Goal: Task Accomplishment & Management: Complete application form

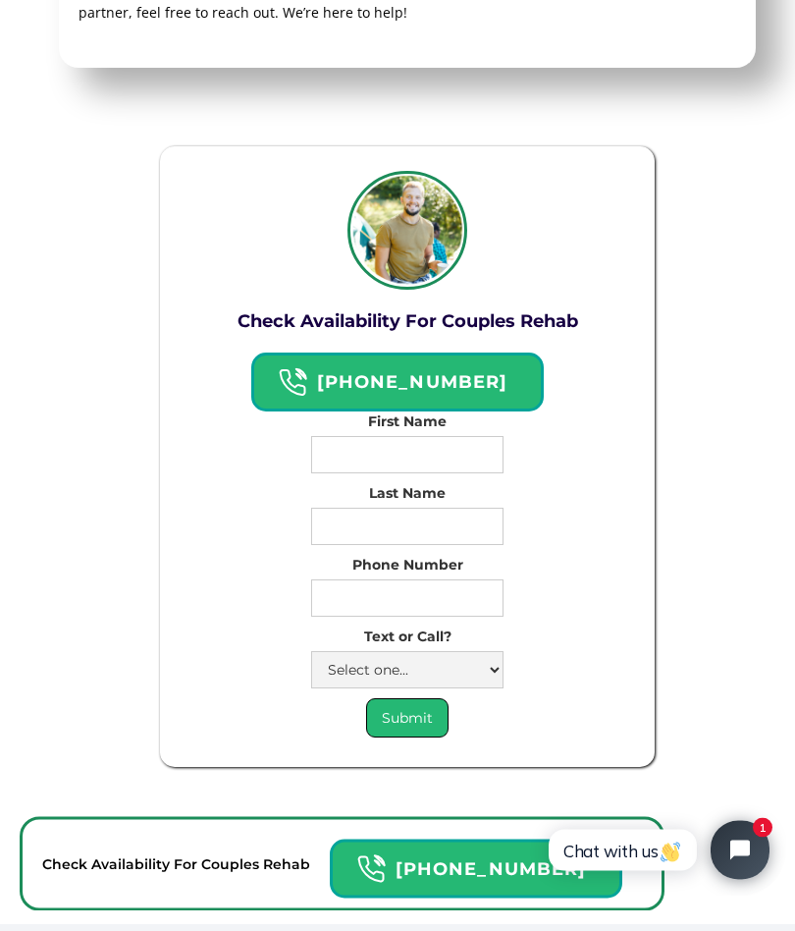
scroll to position [12815, 0]
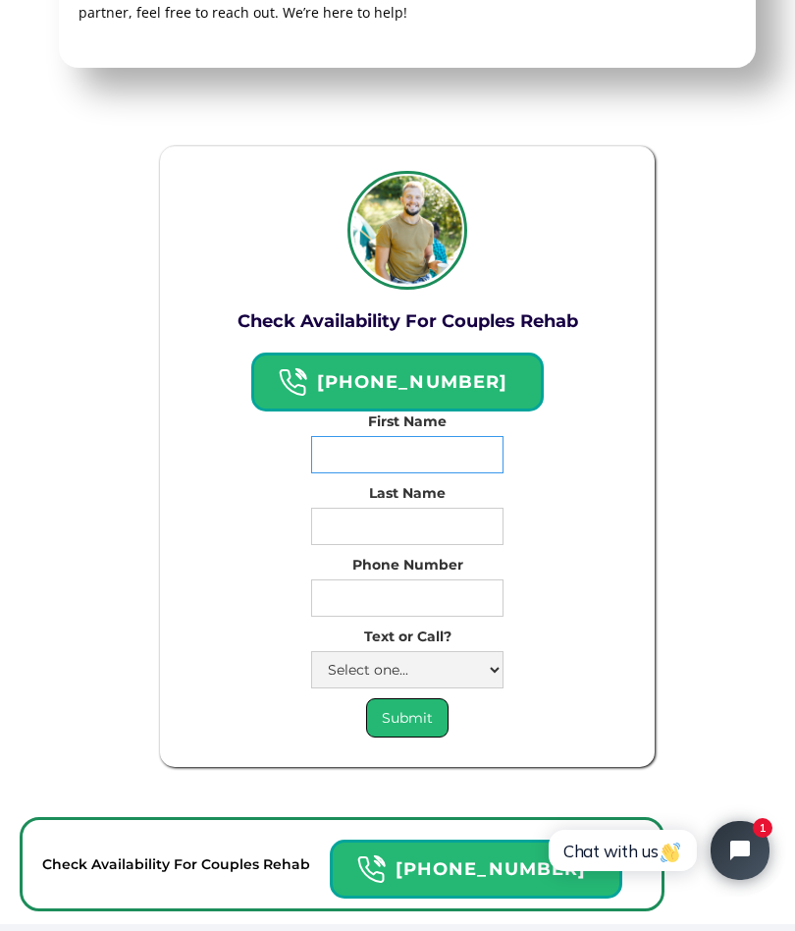
click at [477, 436] on input "First Name" at bounding box center [407, 454] width 192 height 37
type input "Jami"
type input "Melkus"
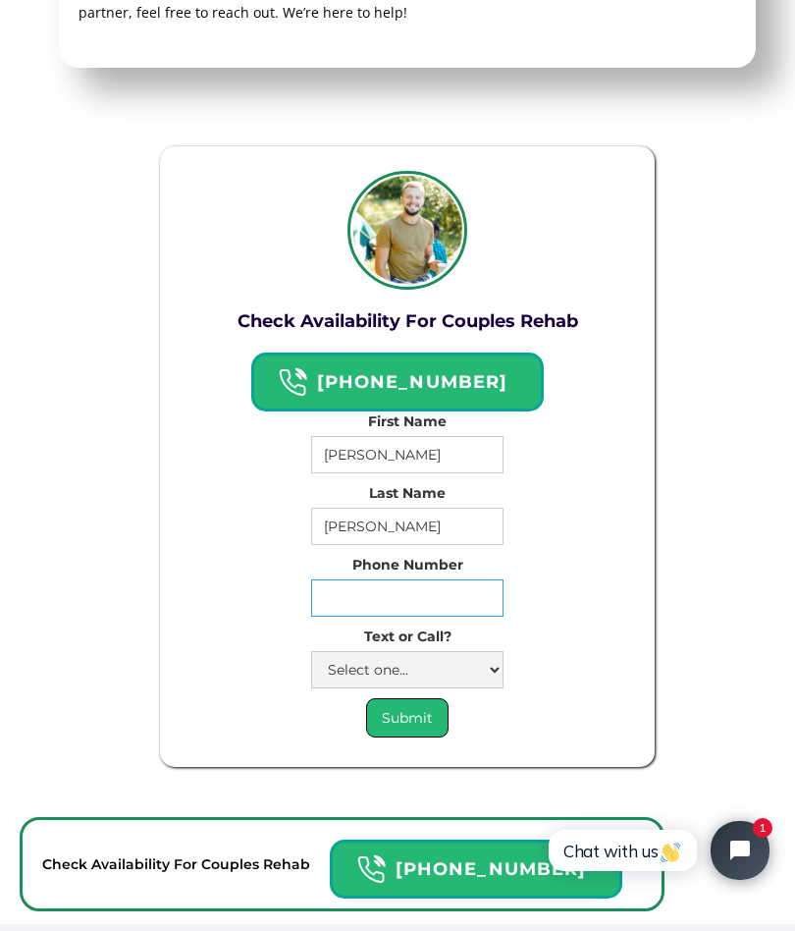
type input "3213728410"
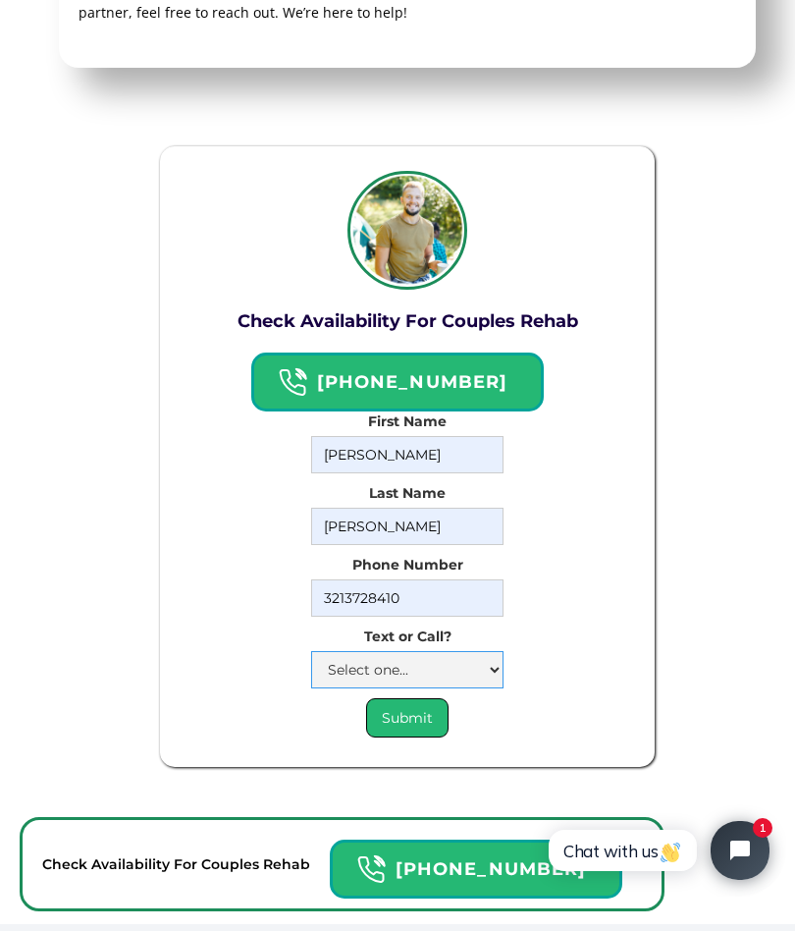
click at [496, 651] on select "Select one... Text Call" at bounding box center [407, 669] width 192 height 37
select select "Text"
click at [402, 698] on input "Submit" at bounding box center [407, 717] width 82 height 39
type input "Please wait..."
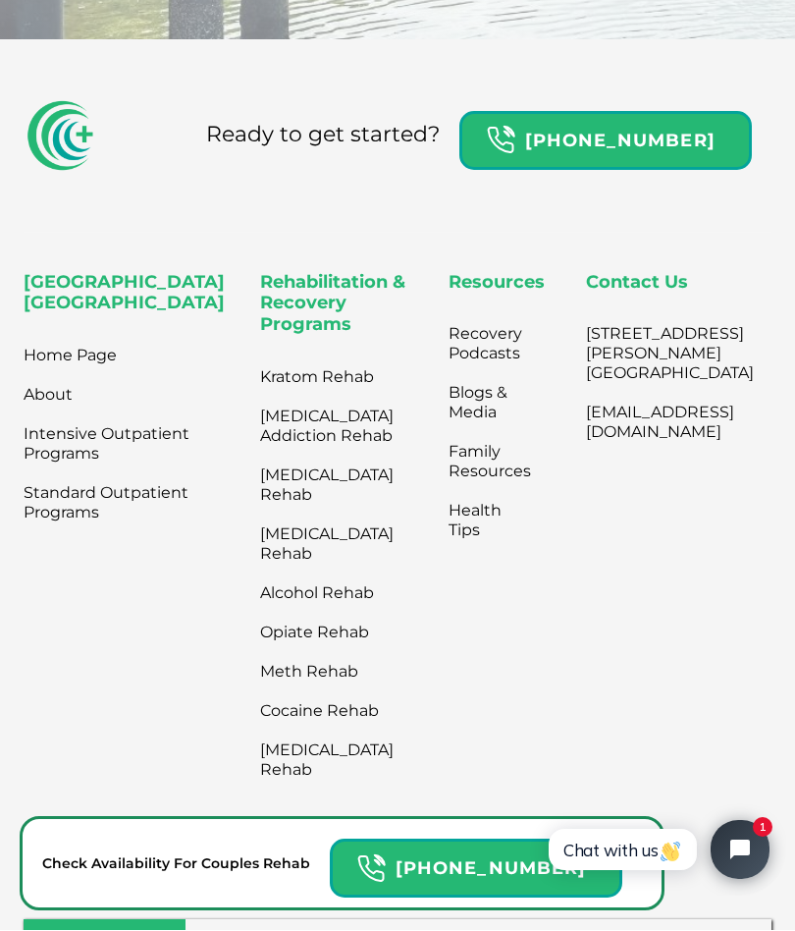
scroll to position [18744, 0]
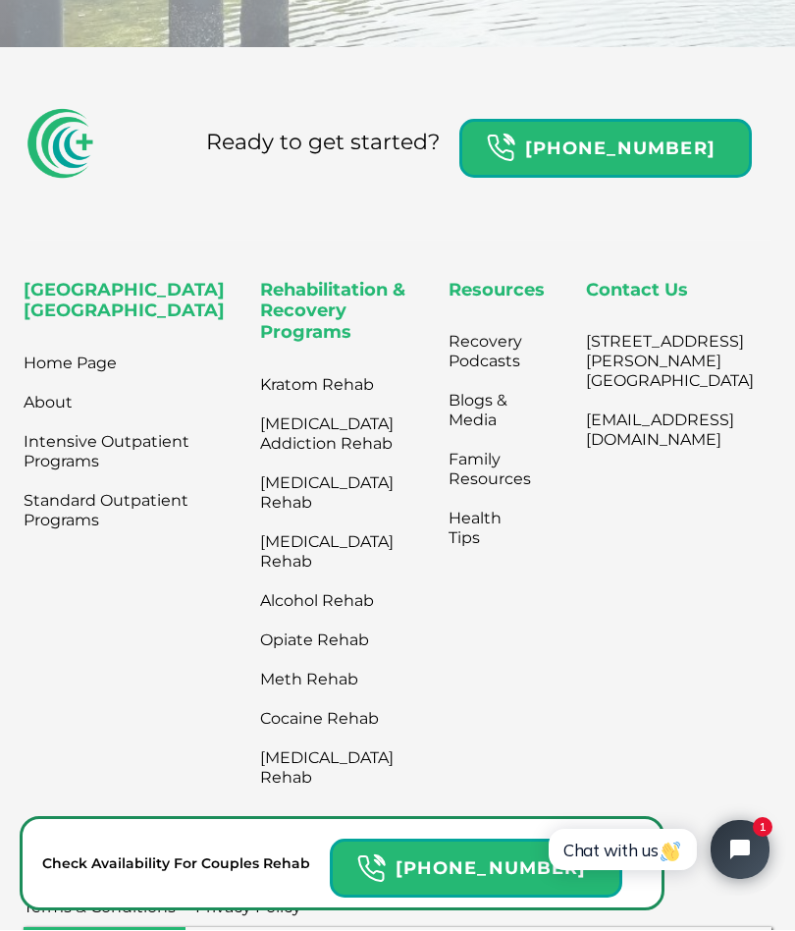
click at [331, 464] on link "[MEDICAL_DATA] Rehab" at bounding box center [327, 493] width 134 height 59
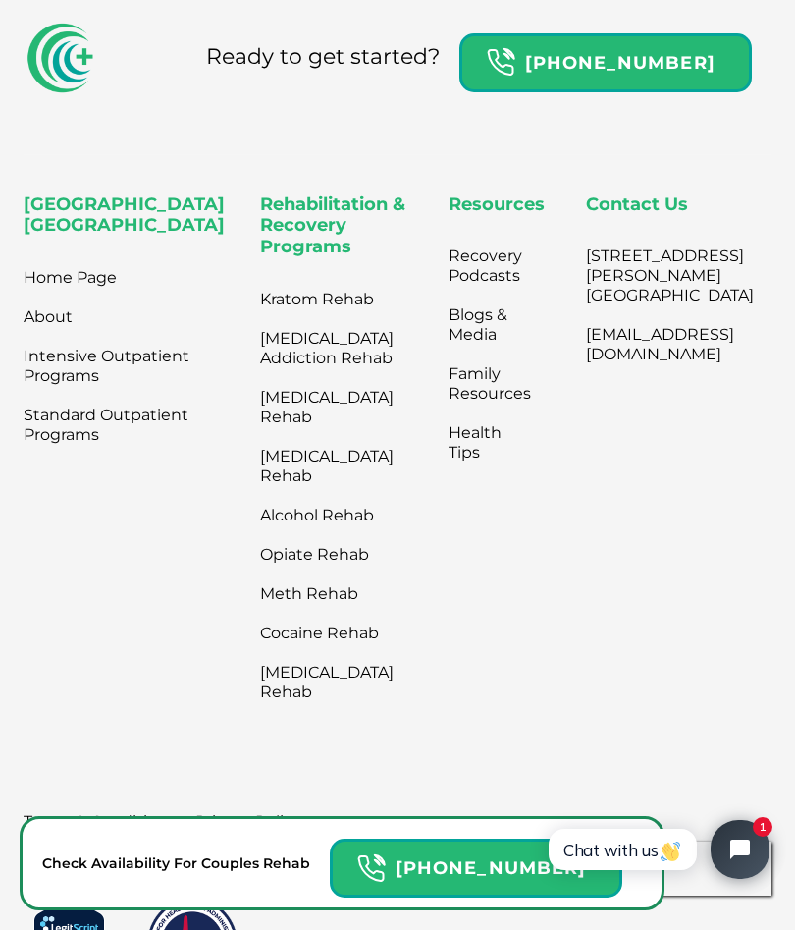
click at [320, 615] on link "Cocaine Rehab" at bounding box center [327, 634] width 134 height 39
click at [465, 355] on link "Family Resources" at bounding box center [490, 384] width 82 height 59
click at [449, 355] on link "Family Resources" at bounding box center [490, 384] width 82 height 59
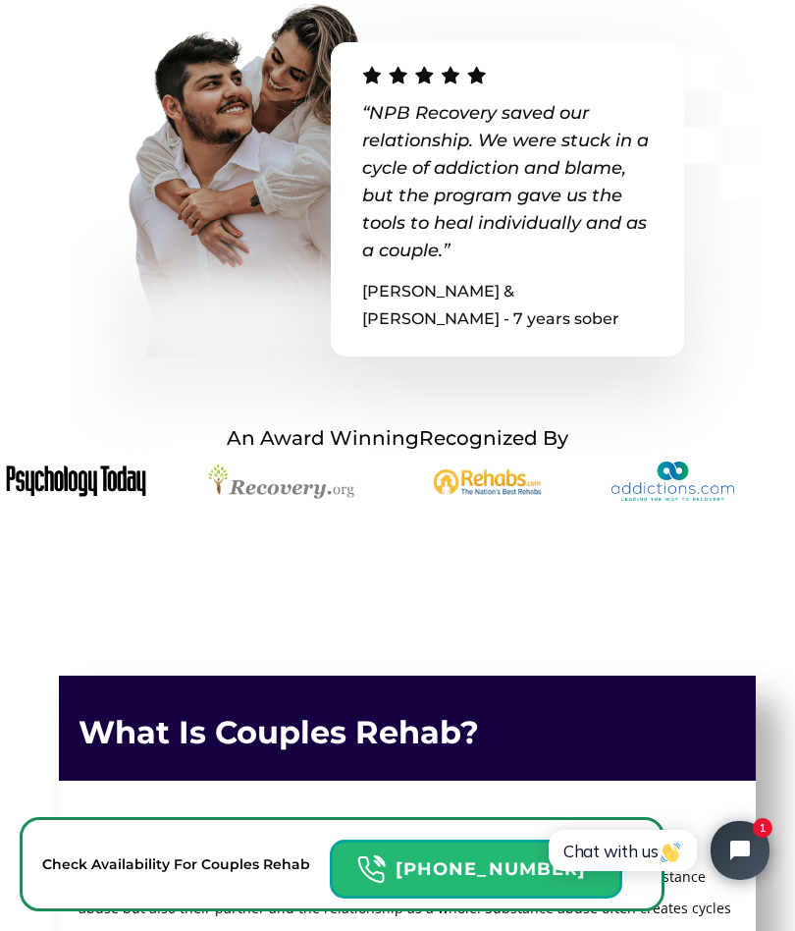
scroll to position [0, 0]
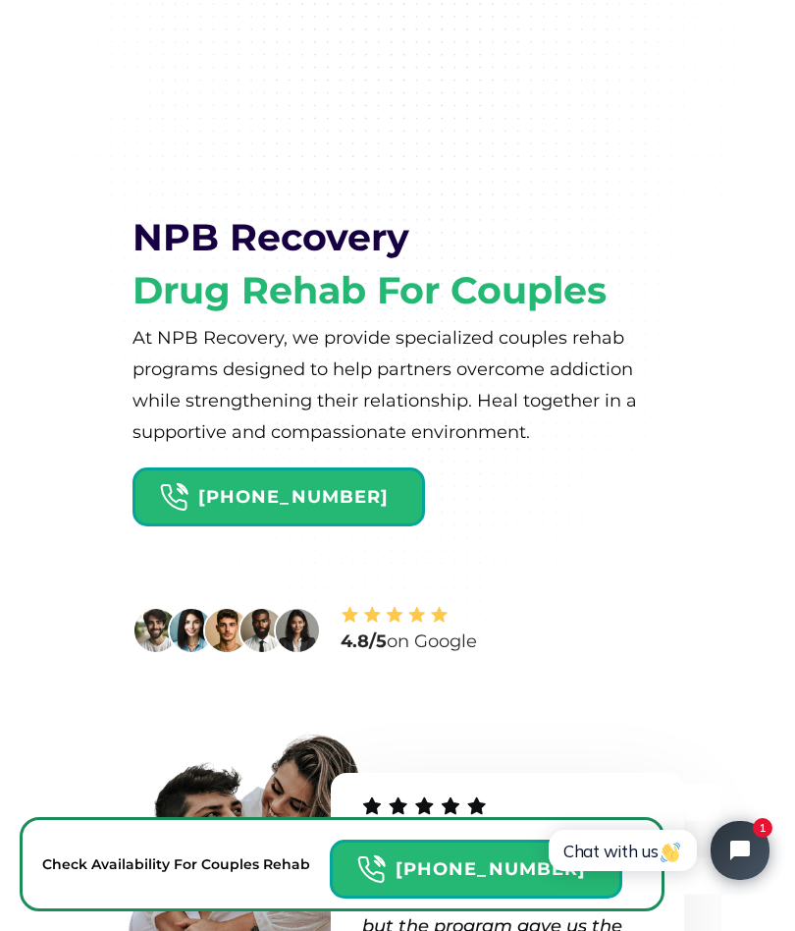
click at [348, 220] on h1 "NPB Recovery" at bounding box center [271, 237] width 277 height 43
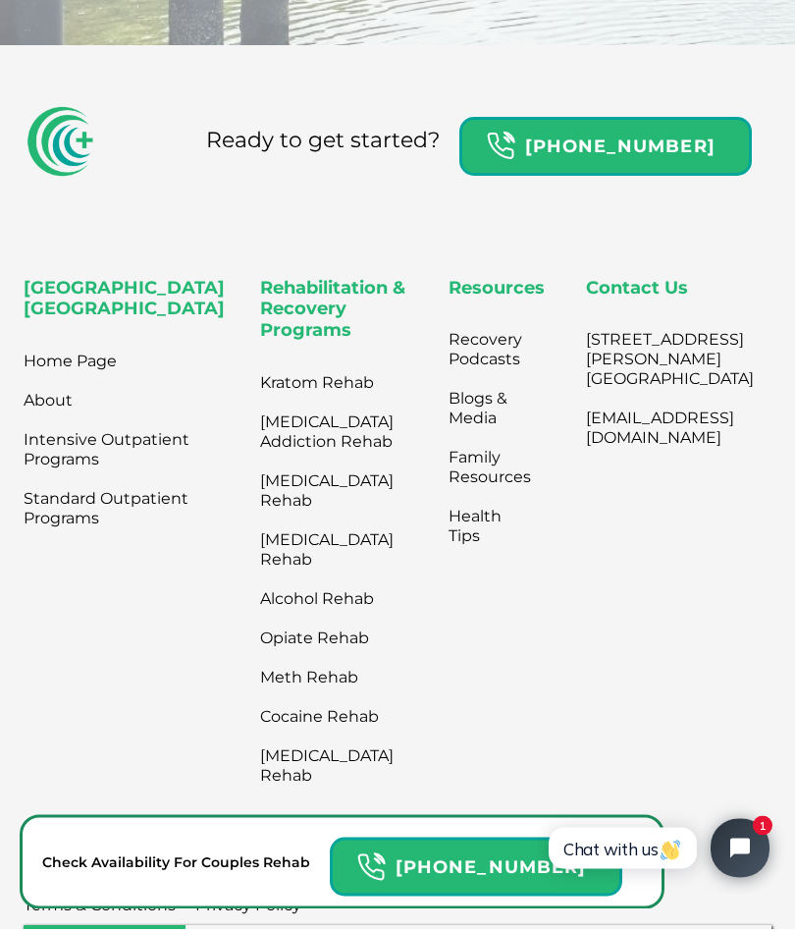
scroll to position [18744, 0]
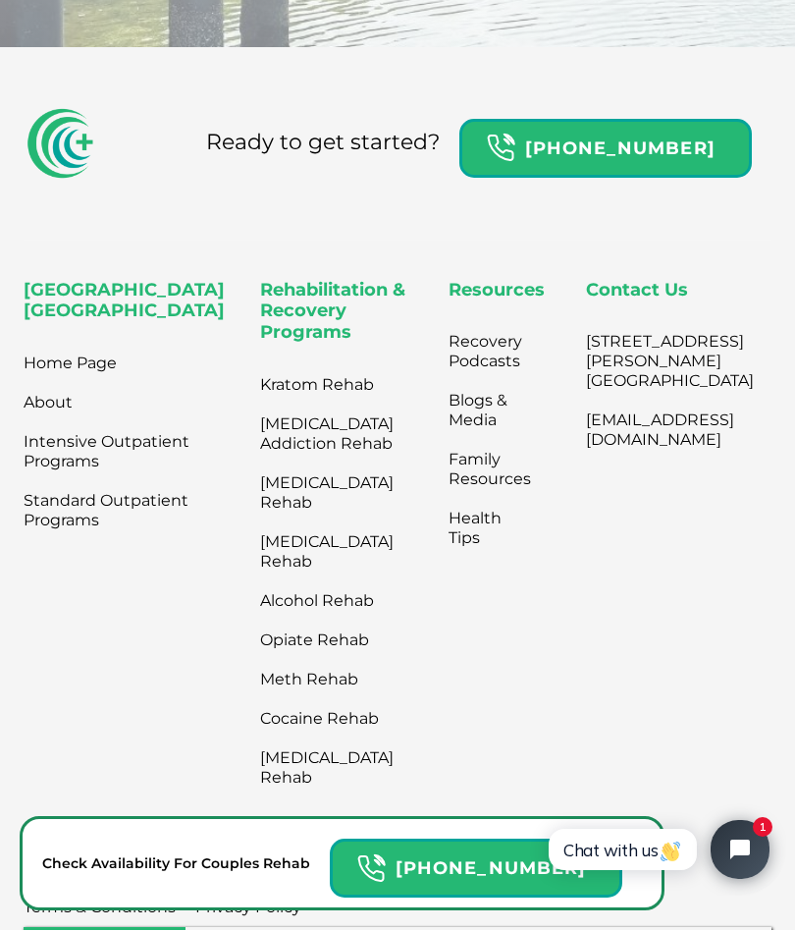
click at [99, 345] on link "Home Page" at bounding box center [70, 364] width 93 height 39
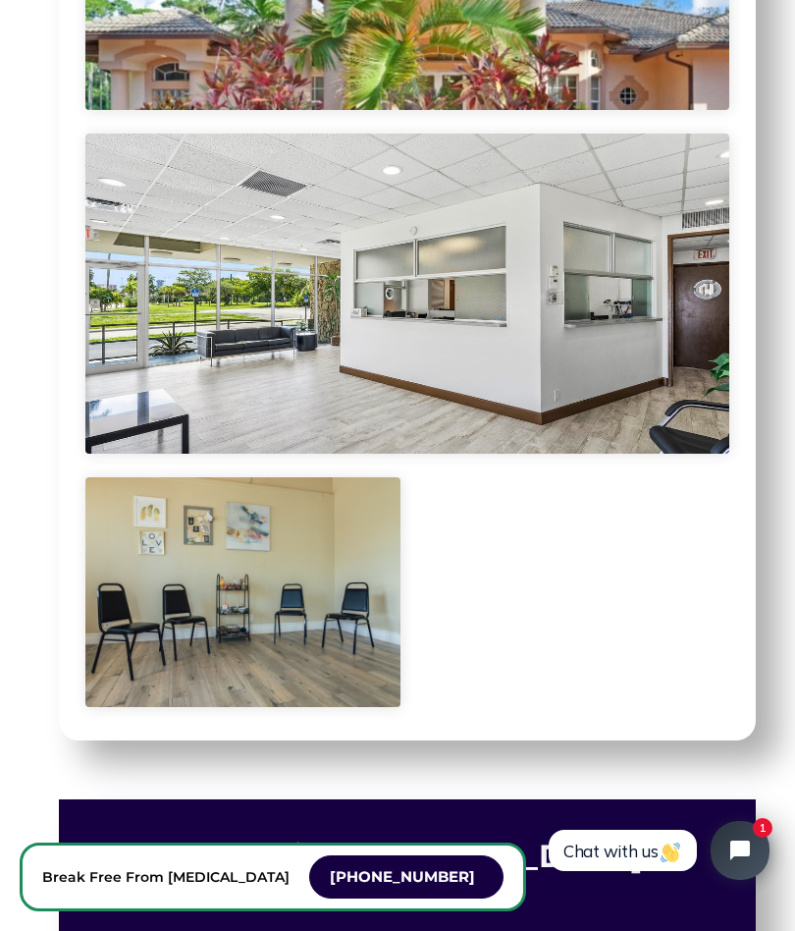
scroll to position [10483, 0]
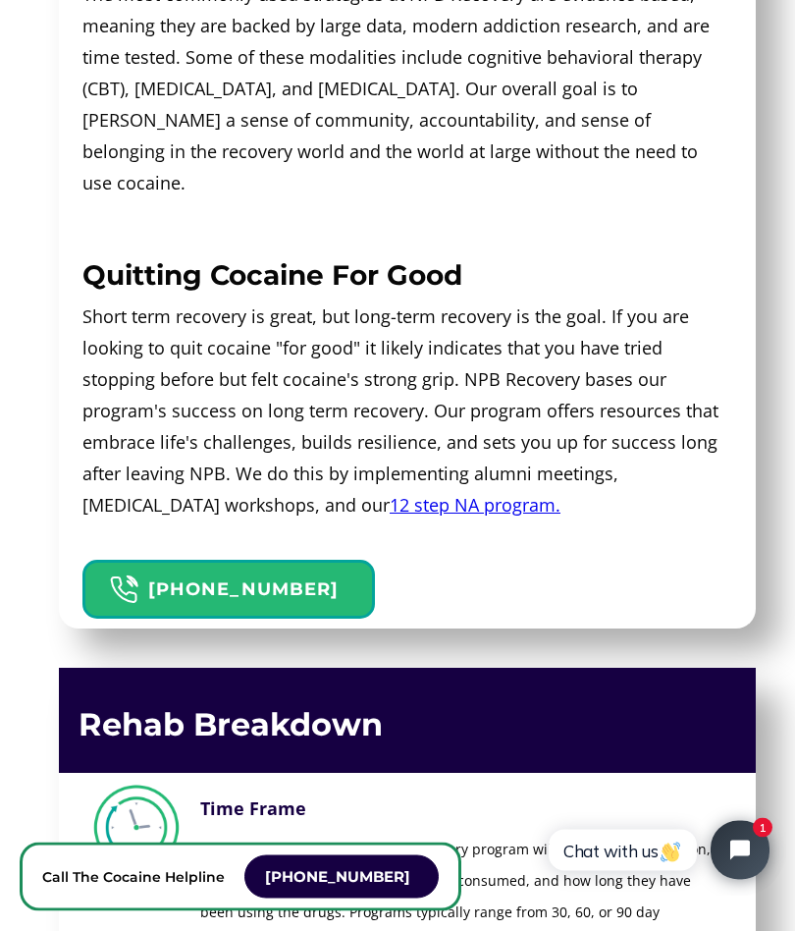
scroll to position [5984, 0]
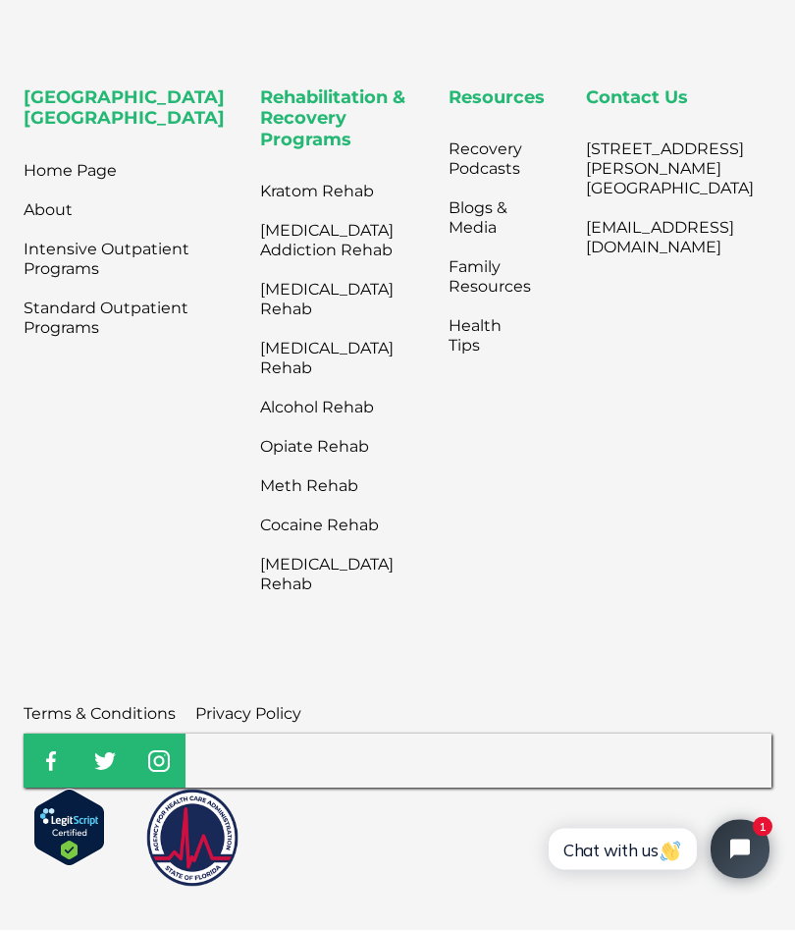
scroll to position [7679, 0]
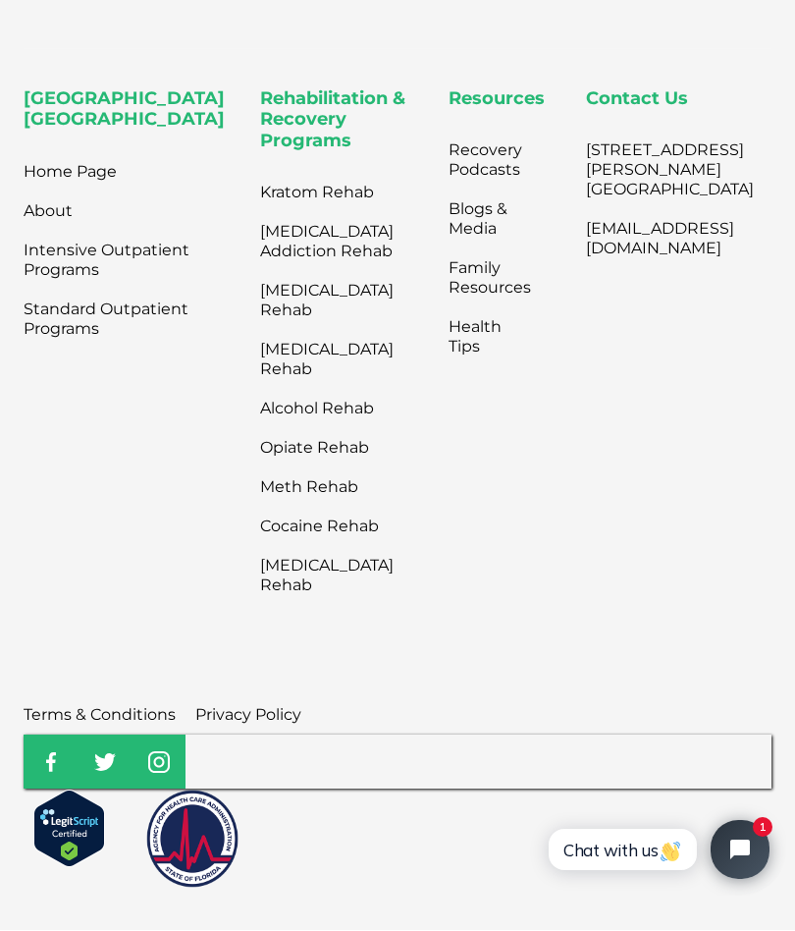
click at [300, 464] on link "Opiate Rehab" at bounding box center [327, 448] width 134 height 39
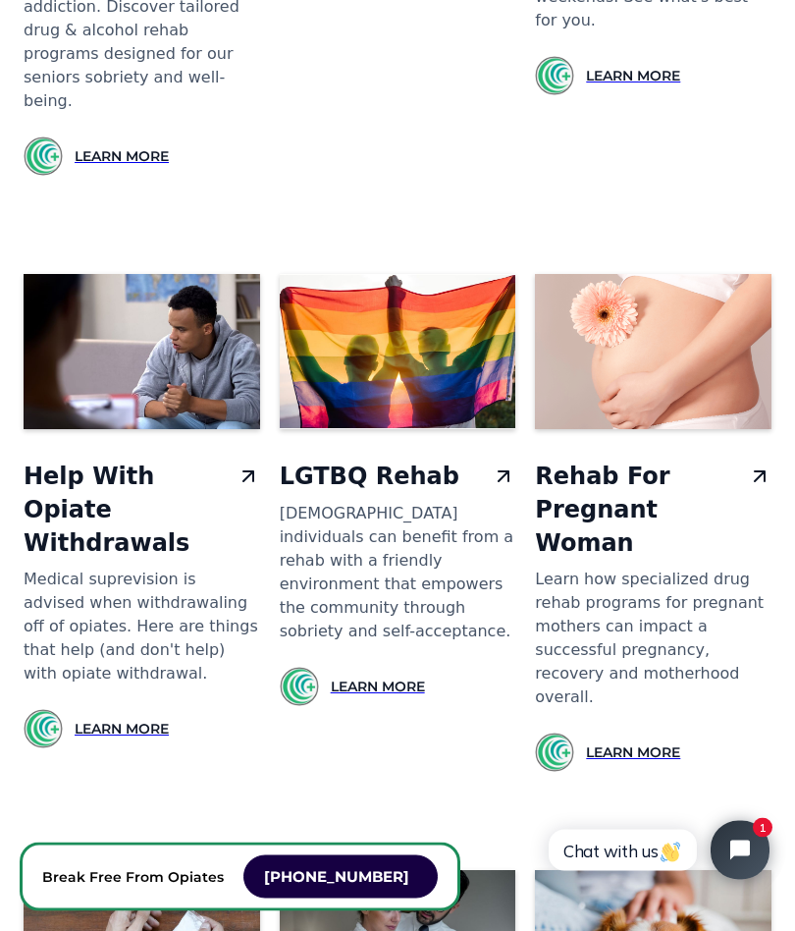
scroll to position [22322, 0]
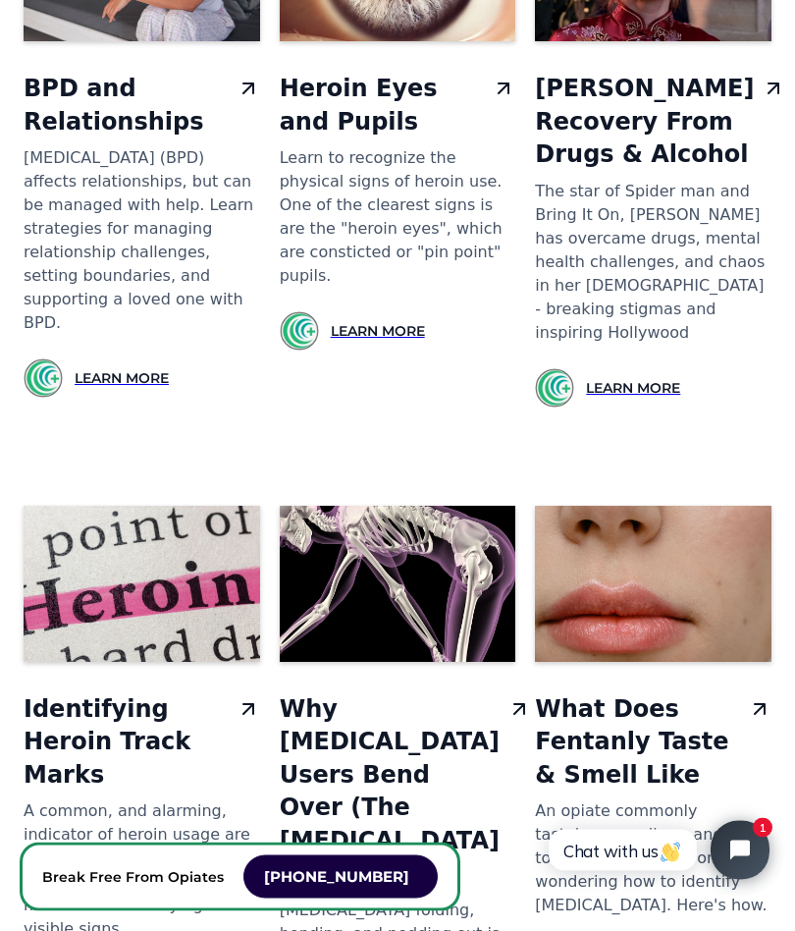
scroll to position [19572, 0]
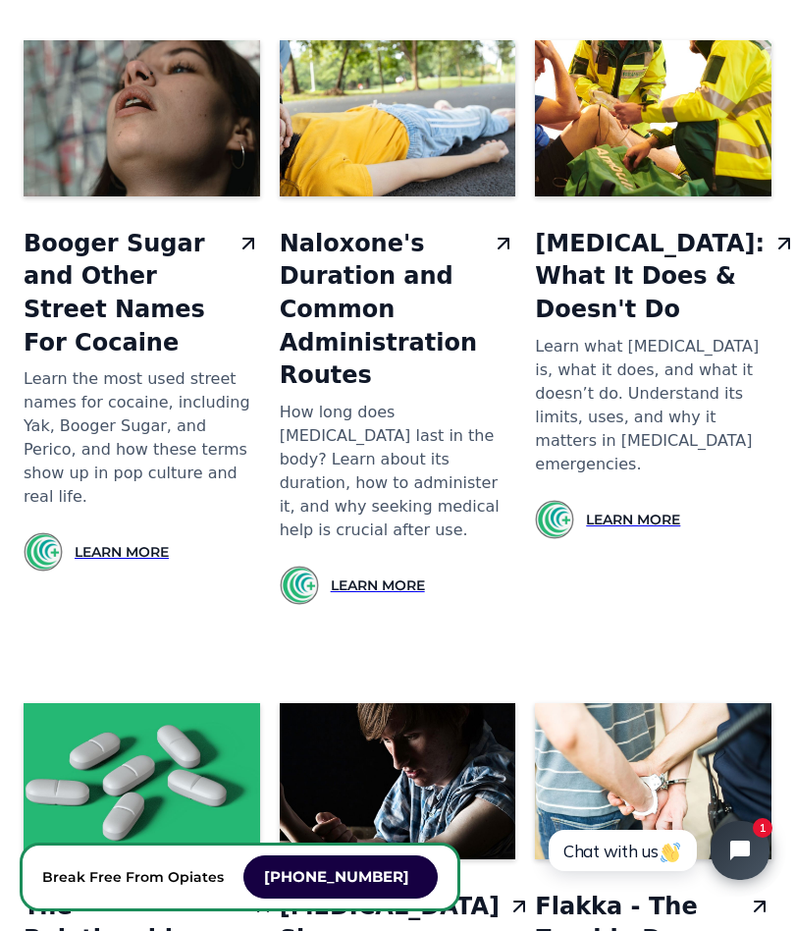
scroll to position [17402, 0]
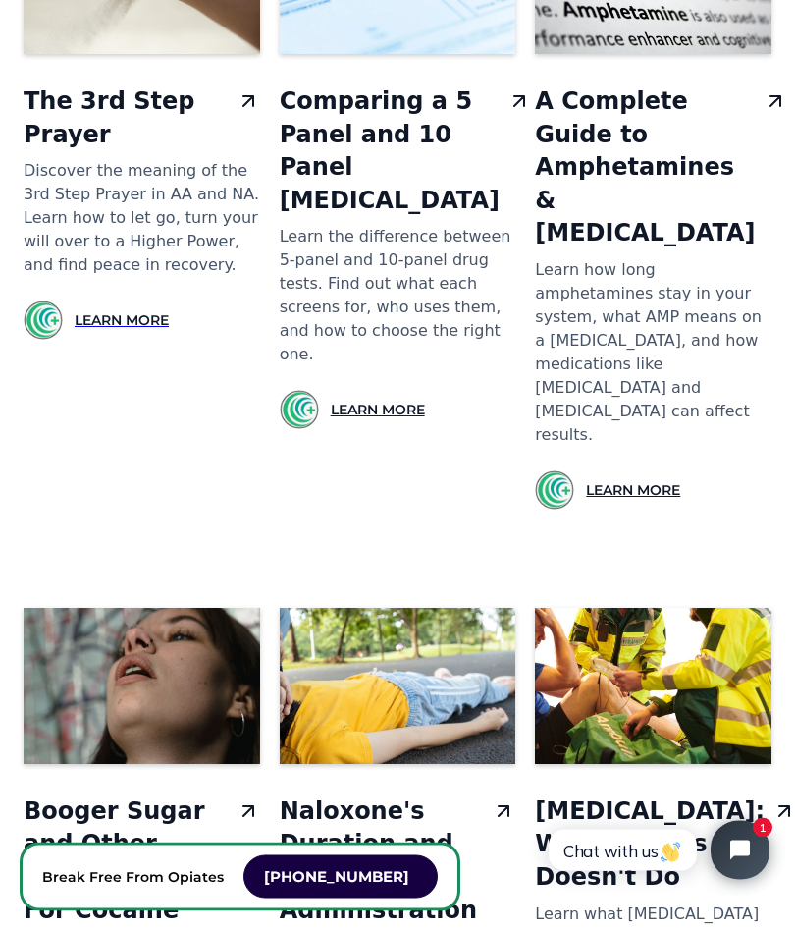
click at [692, 796] on h3 "Narcan: What It Does & Doesn't Do" at bounding box center [650, 845] width 230 height 99
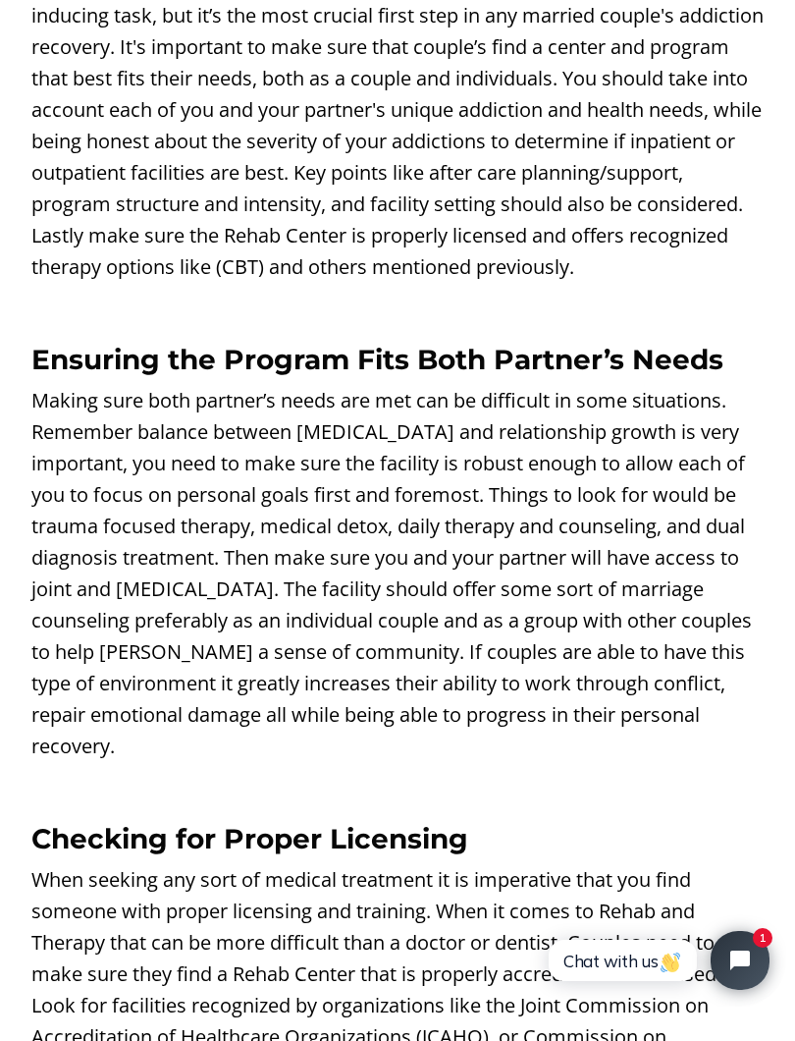
scroll to position [10842, 0]
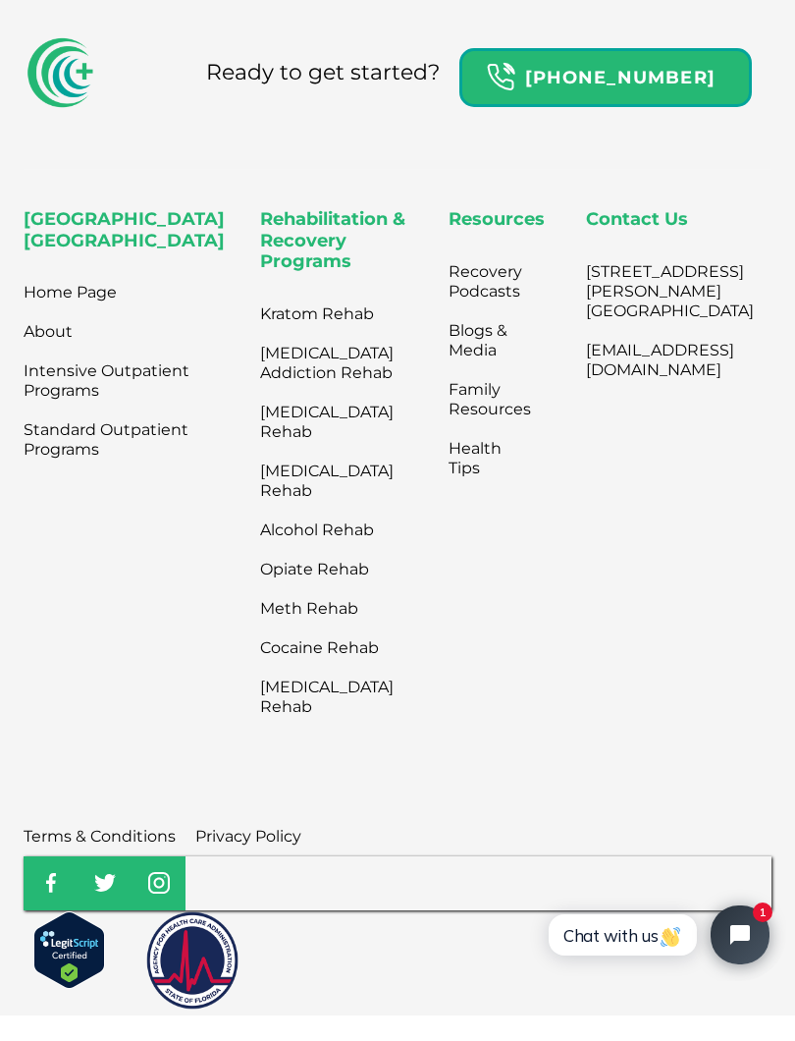
scroll to position [6719, 0]
click at [458, 395] on link "Family Resources" at bounding box center [490, 424] width 82 height 59
click at [73, 376] on link "Intensive Outpatient Programs" at bounding box center [115, 405] width 182 height 59
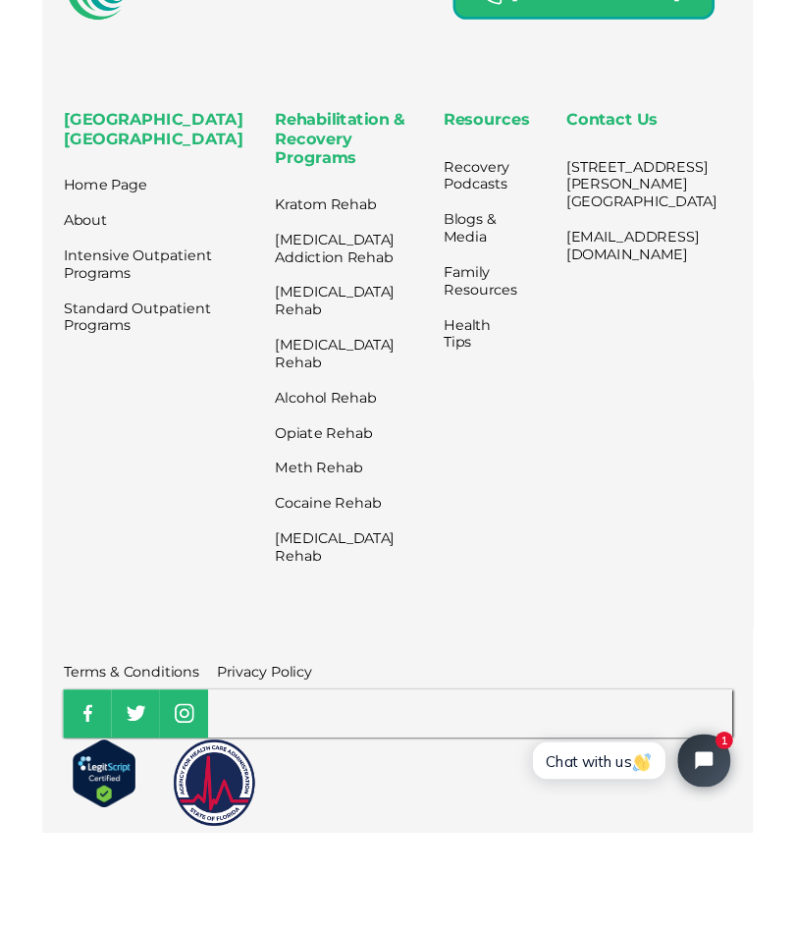
scroll to position [6828, 0]
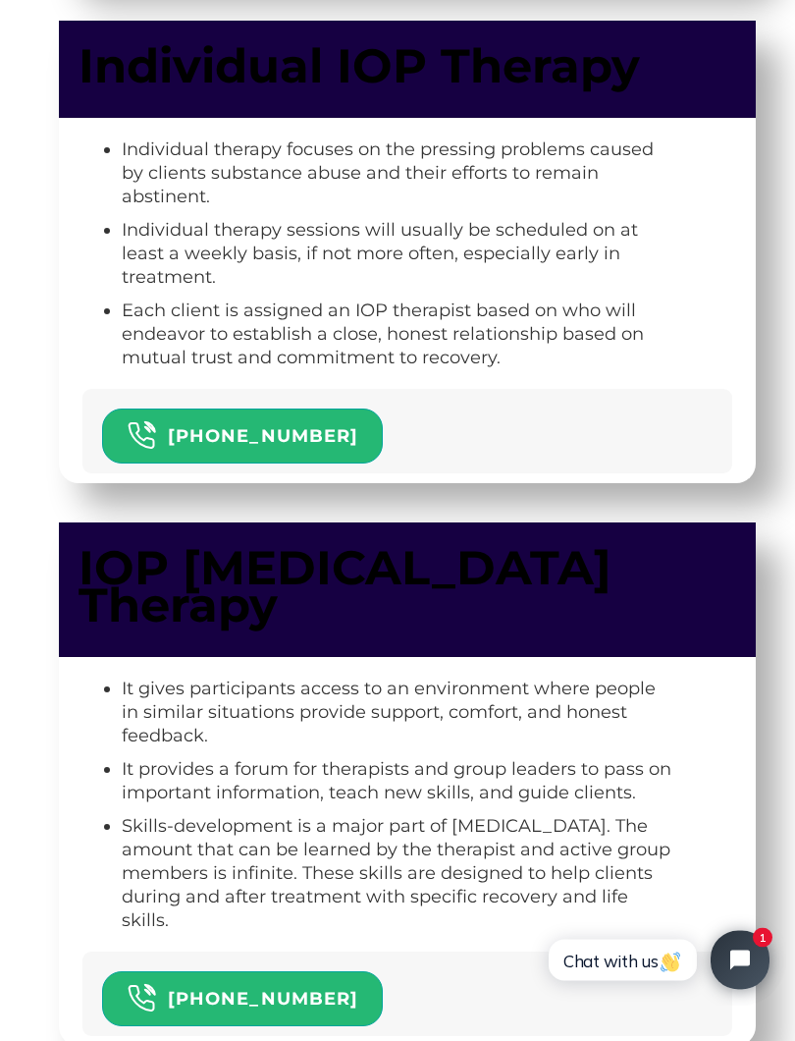
scroll to position [4571, 0]
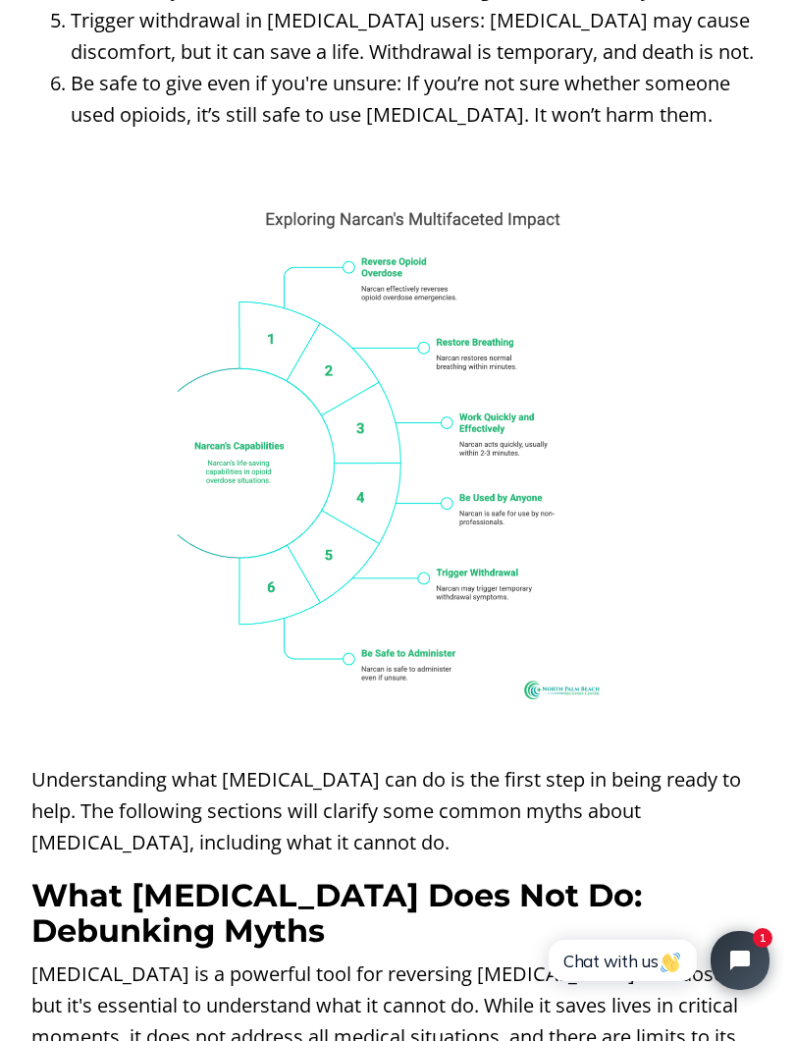
scroll to position [2486, 0]
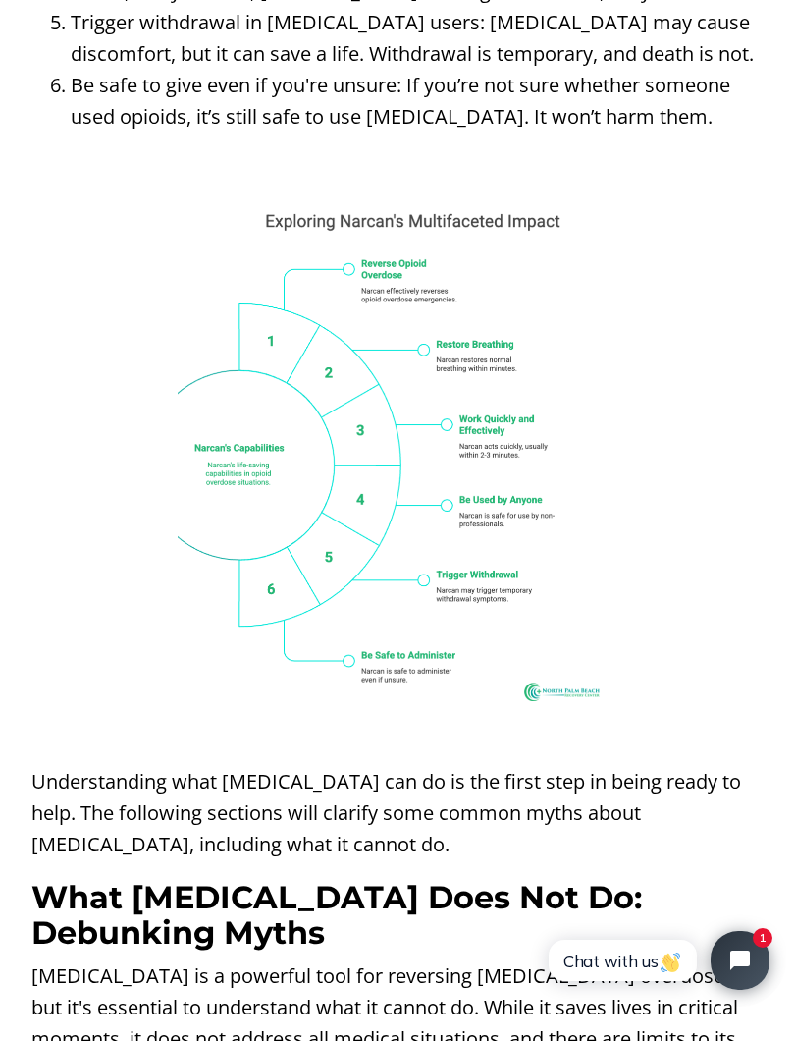
click at [509, 366] on img at bounding box center [398, 449] width 440 height 531
click at [512, 401] on img at bounding box center [398, 449] width 440 height 531
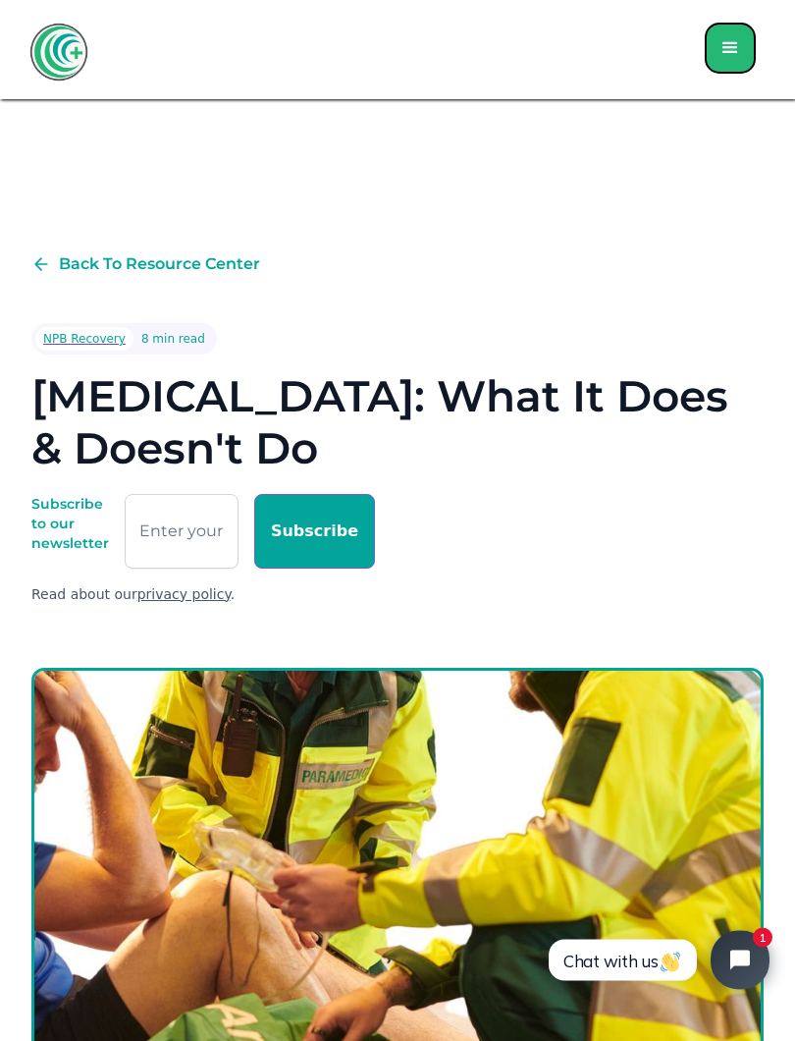
scroll to position [0, 0]
